Goal: Task Accomplishment & Management: Use online tool/utility

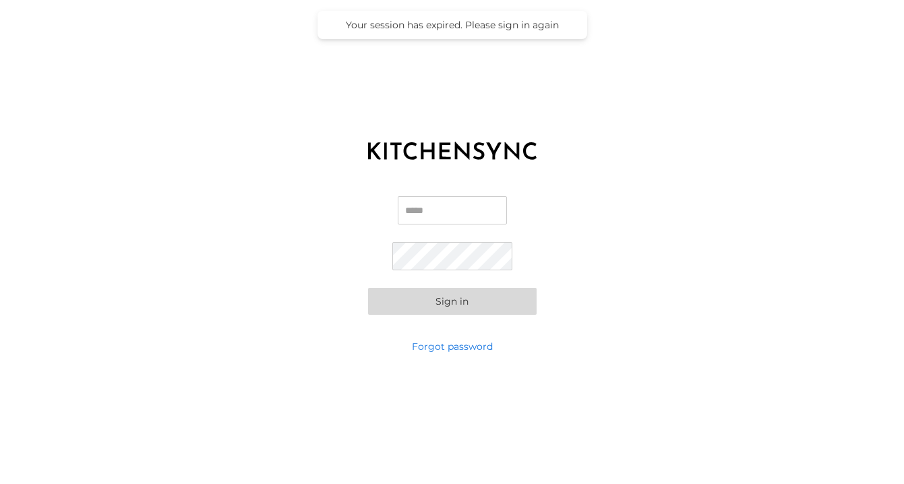
click at [420, 207] on input "Email" at bounding box center [452, 210] width 109 height 28
type input "**********"
click at [474, 308] on button "Sign in" at bounding box center [452, 301] width 169 height 27
